Goal: Task Accomplishment & Management: Manage account settings

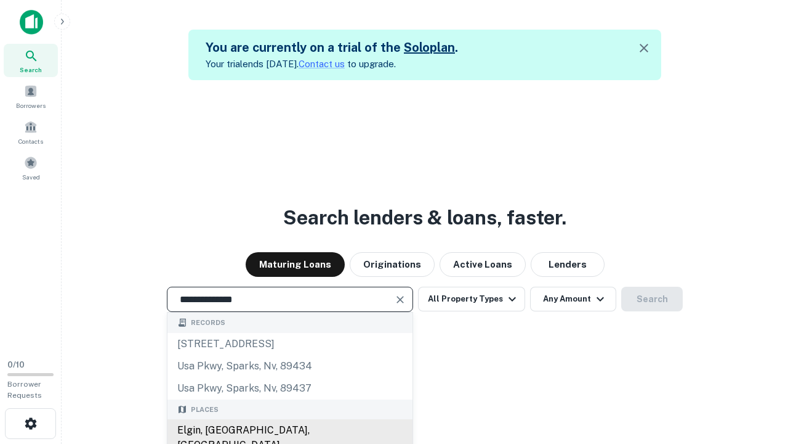
click at [290, 430] on div "Elgin, [GEOGRAPHIC_DATA], [GEOGRAPHIC_DATA]" at bounding box center [290, 437] width 245 height 37
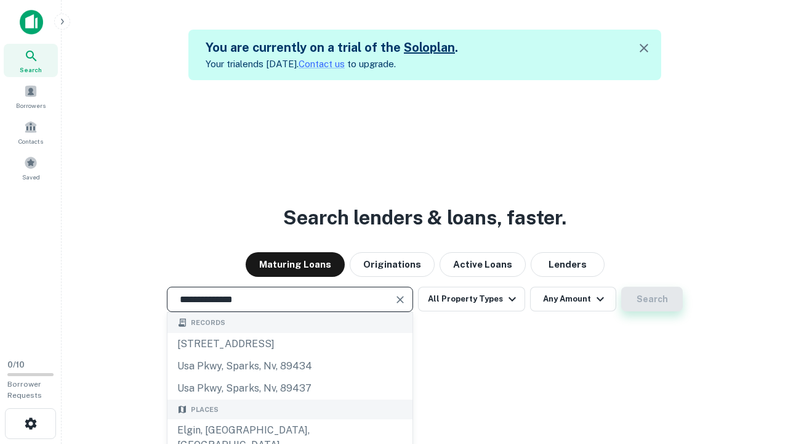
type input "**********"
click at [652, 299] on button "Search" at bounding box center [653, 298] width 62 height 25
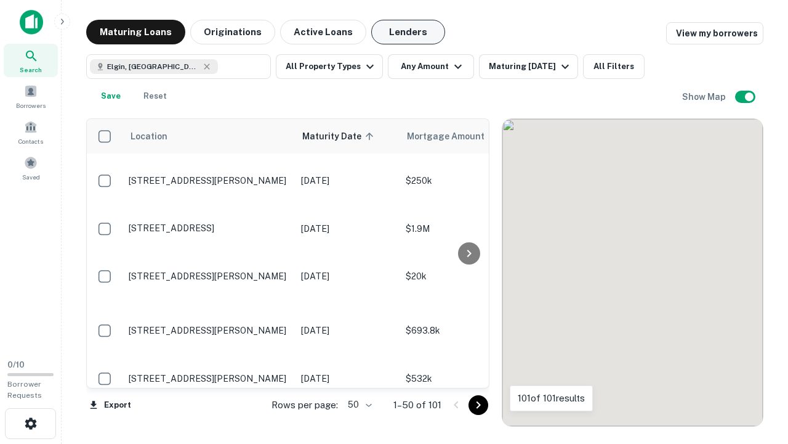
click at [408, 32] on button "Lenders" at bounding box center [408, 32] width 74 height 25
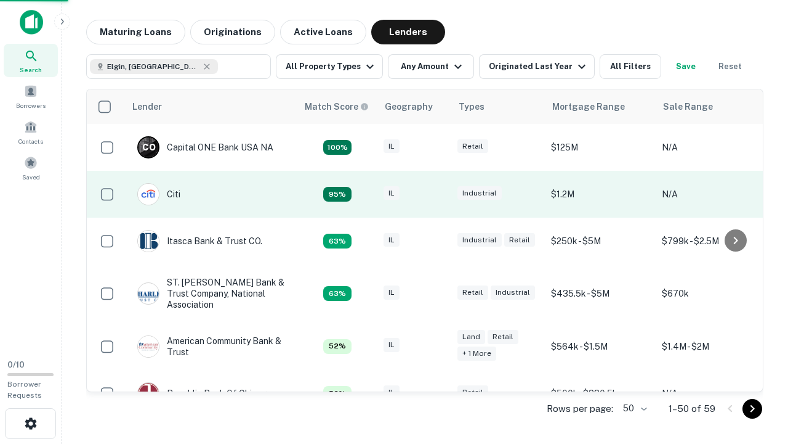
click at [437, 194] on div "IL" at bounding box center [415, 194] width 62 height 17
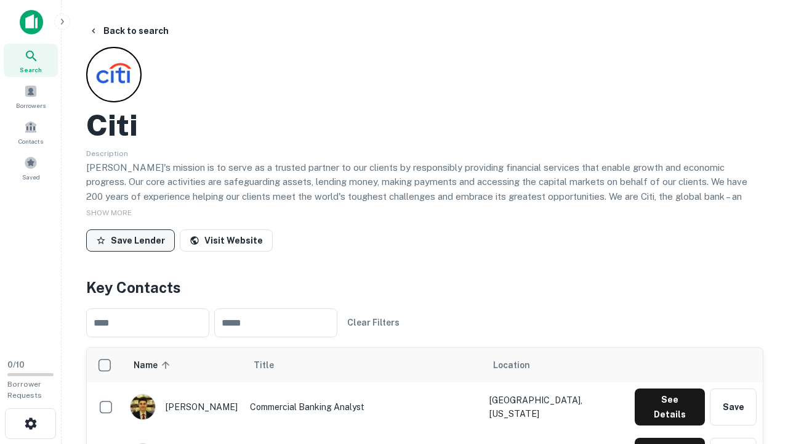
click at [131, 240] on button "Save Lender" at bounding box center [130, 240] width 89 height 22
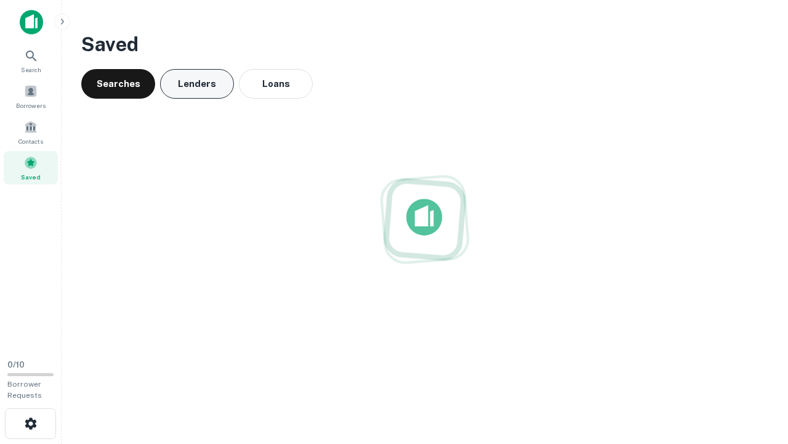
click at [197, 84] on button "Lenders" at bounding box center [197, 84] width 74 height 30
